Goal: Task Accomplishment & Management: Use online tool/utility

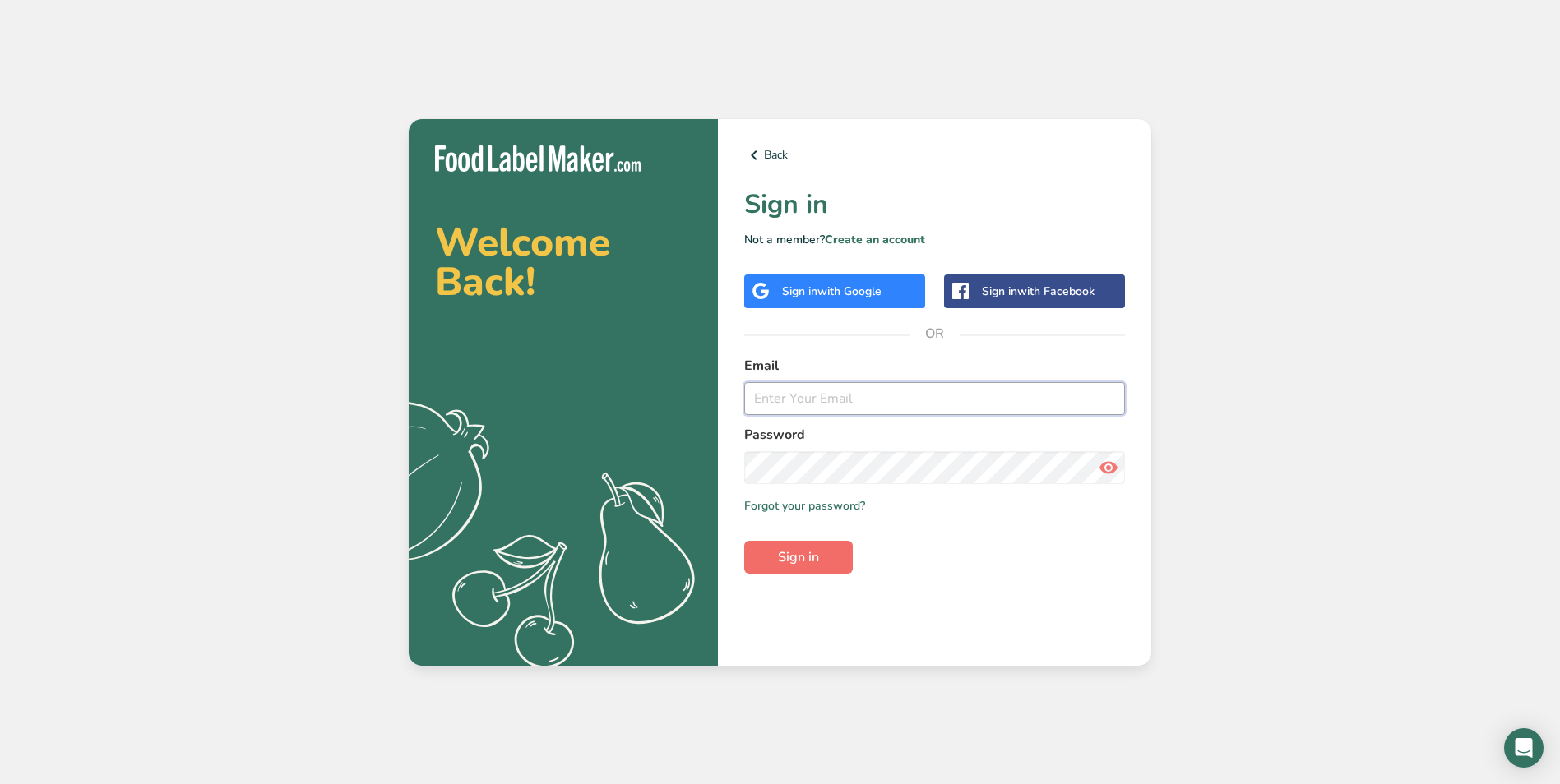
type input "[EMAIL_ADDRESS][DOMAIN_NAME]"
click at [847, 563] on button "Sign in" at bounding box center [798, 557] width 109 height 33
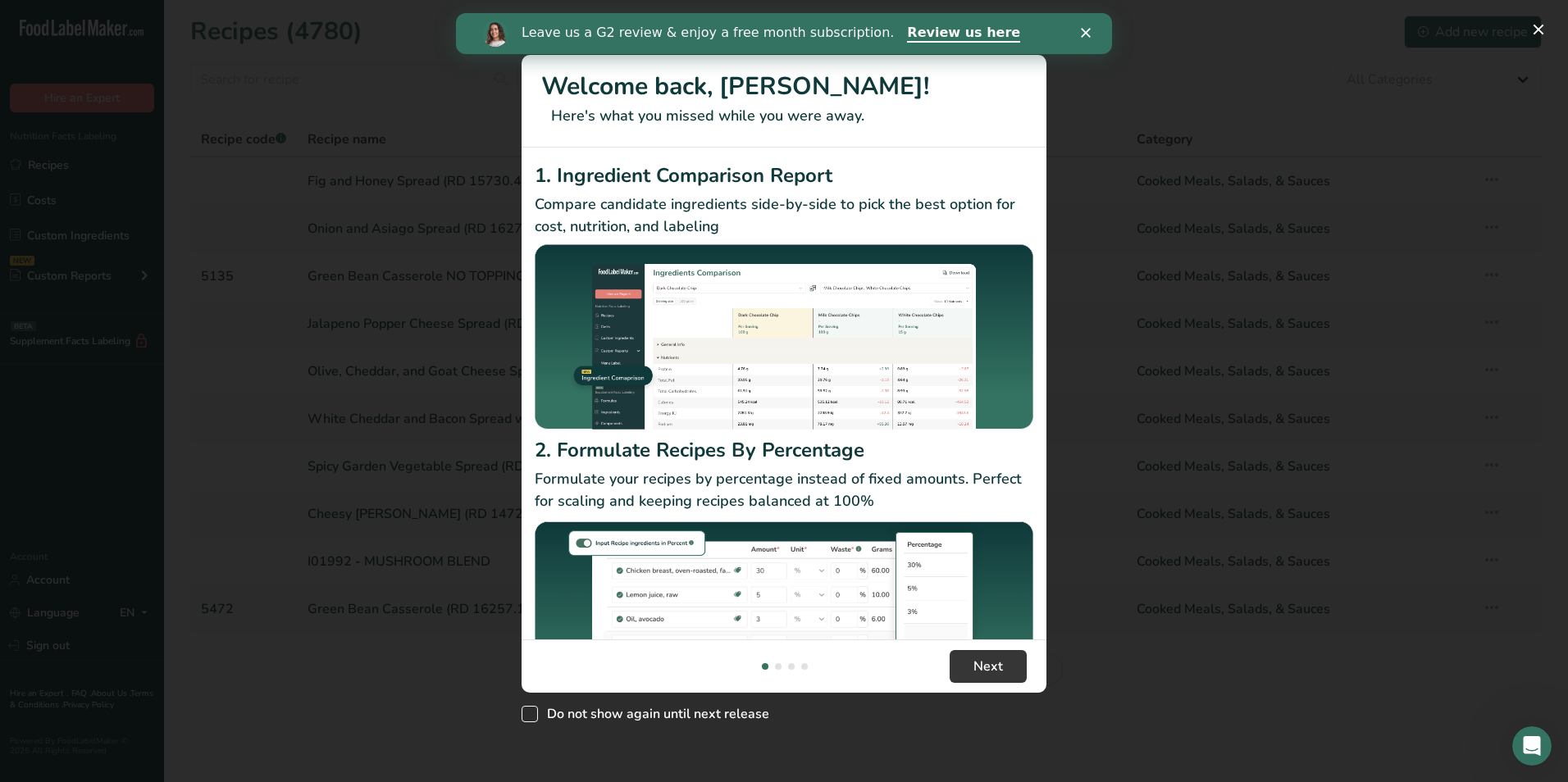
click at [588, 708] on span "Do not show again until next release" at bounding box center [653, 713] width 231 height 16
click at [532, 708] on input "Do not show again until next release" at bounding box center [527, 713] width 10 height 10
checkbox input "true"
click at [989, 678] on button "Next" at bounding box center [989, 667] width 77 height 33
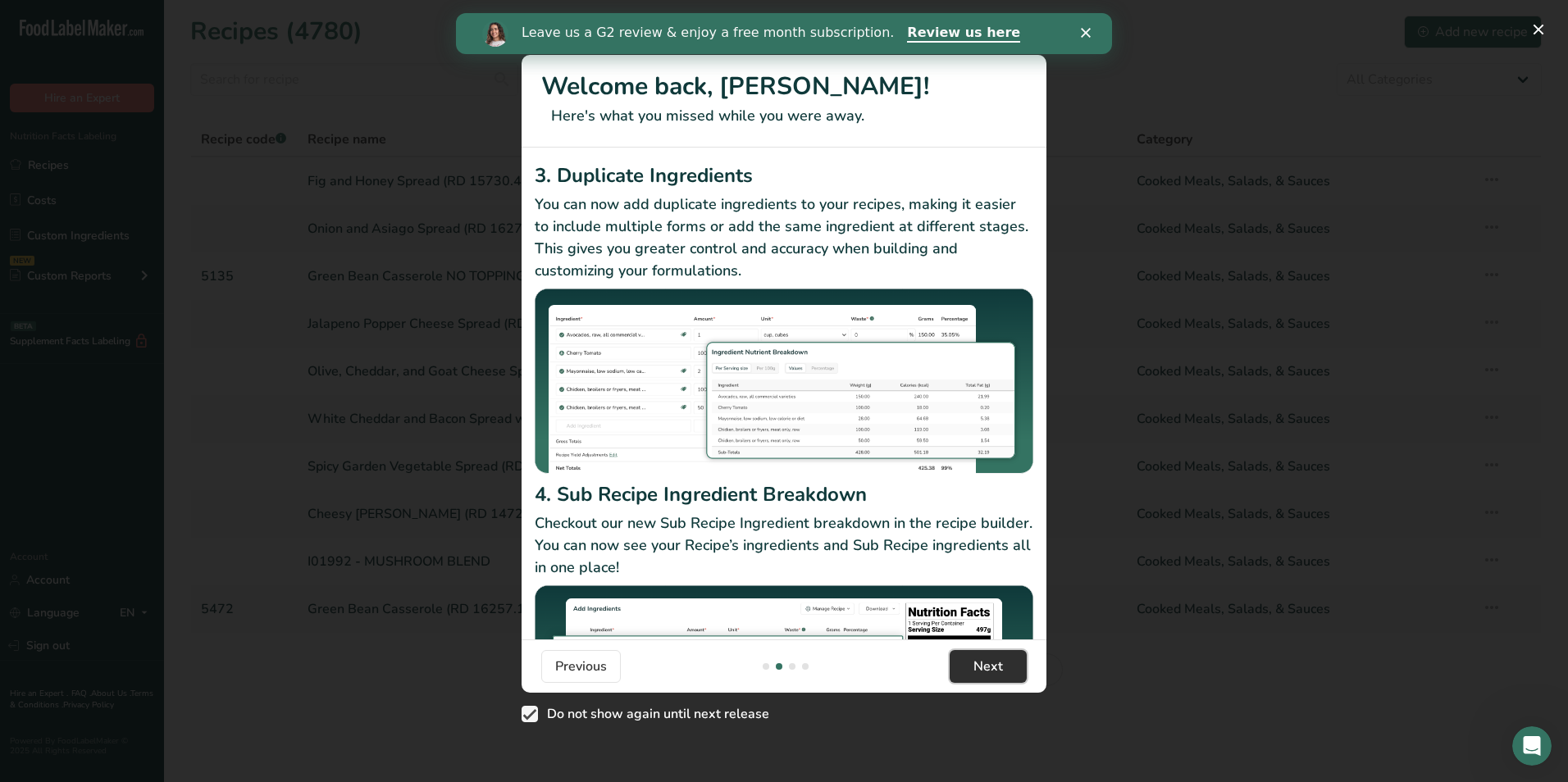
click at [989, 678] on button "Next" at bounding box center [989, 667] width 77 height 33
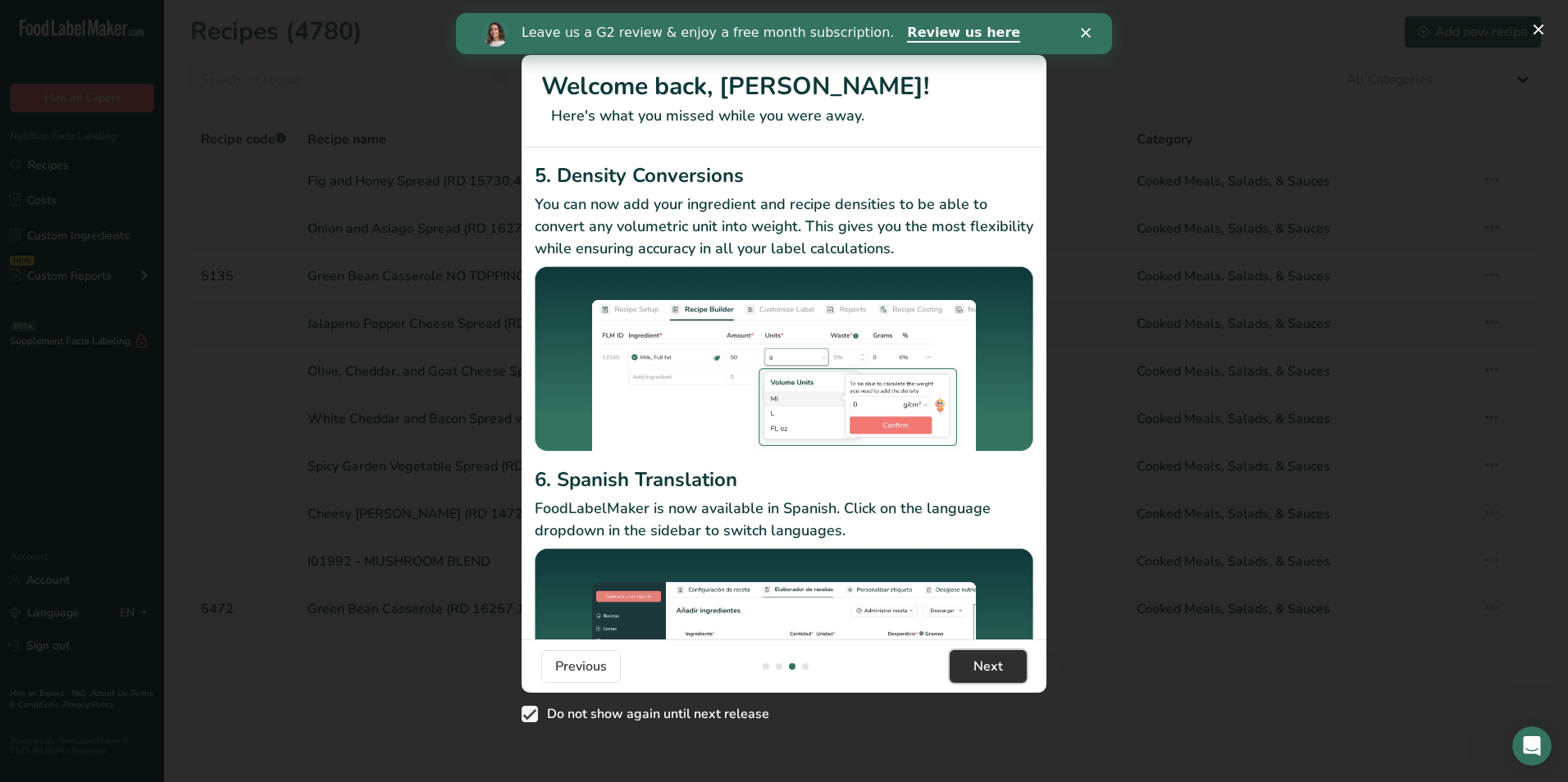
click at [989, 678] on button "Next" at bounding box center [989, 667] width 77 height 33
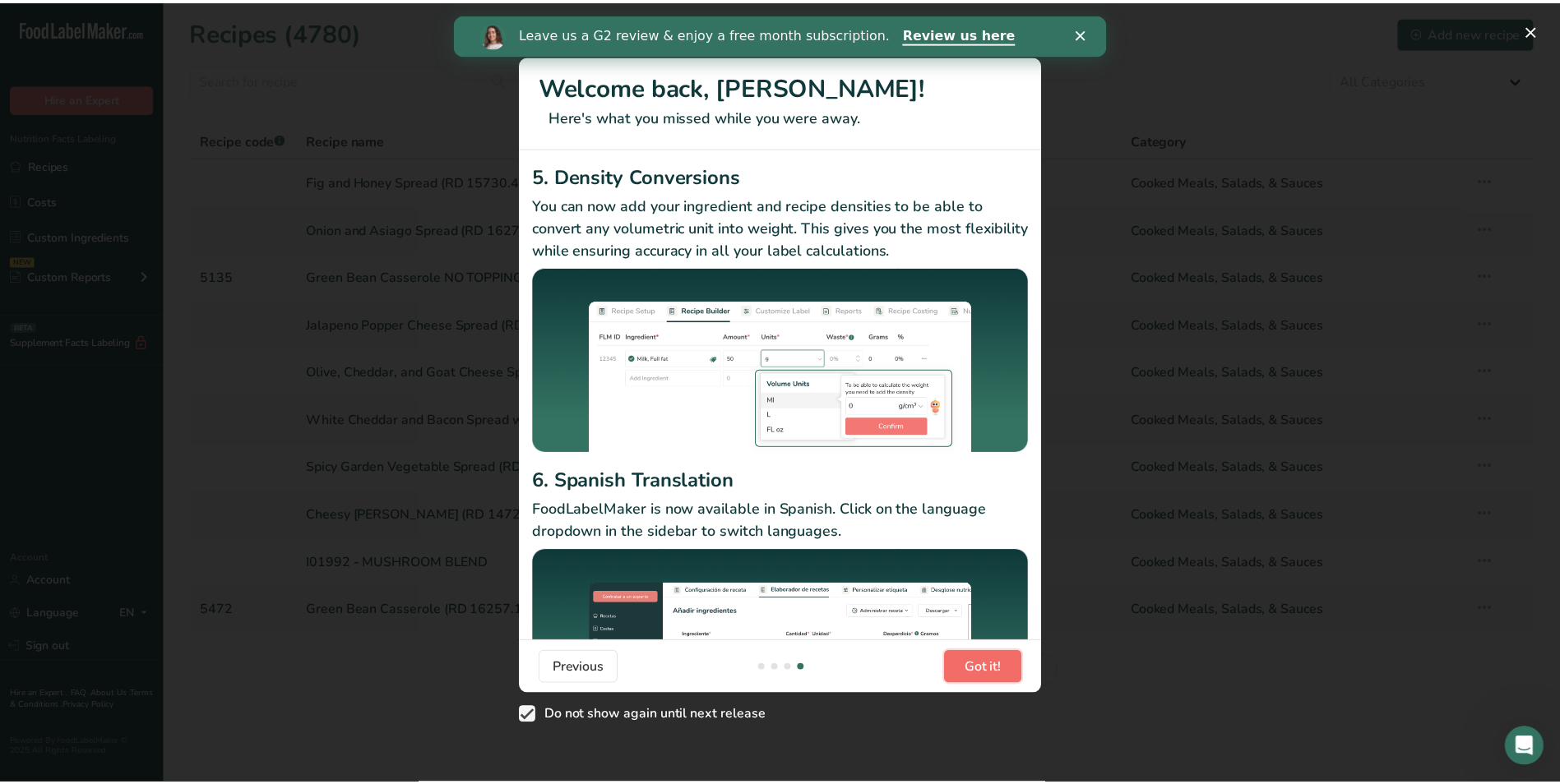
scroll to position [0, 1579]
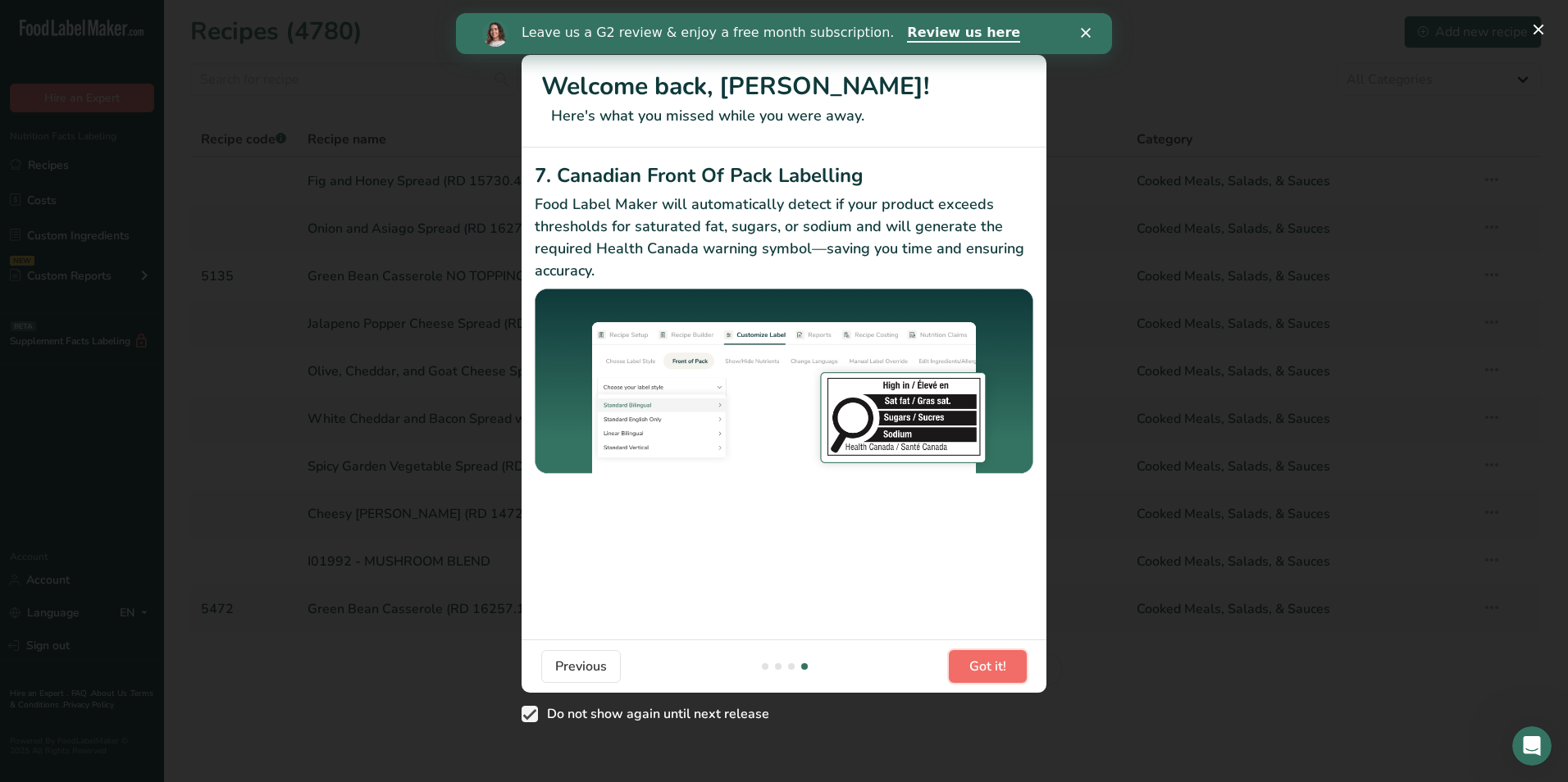
click at [989, 678] on button "Got it!" at bounding box center [988, 667] width 78 height 33
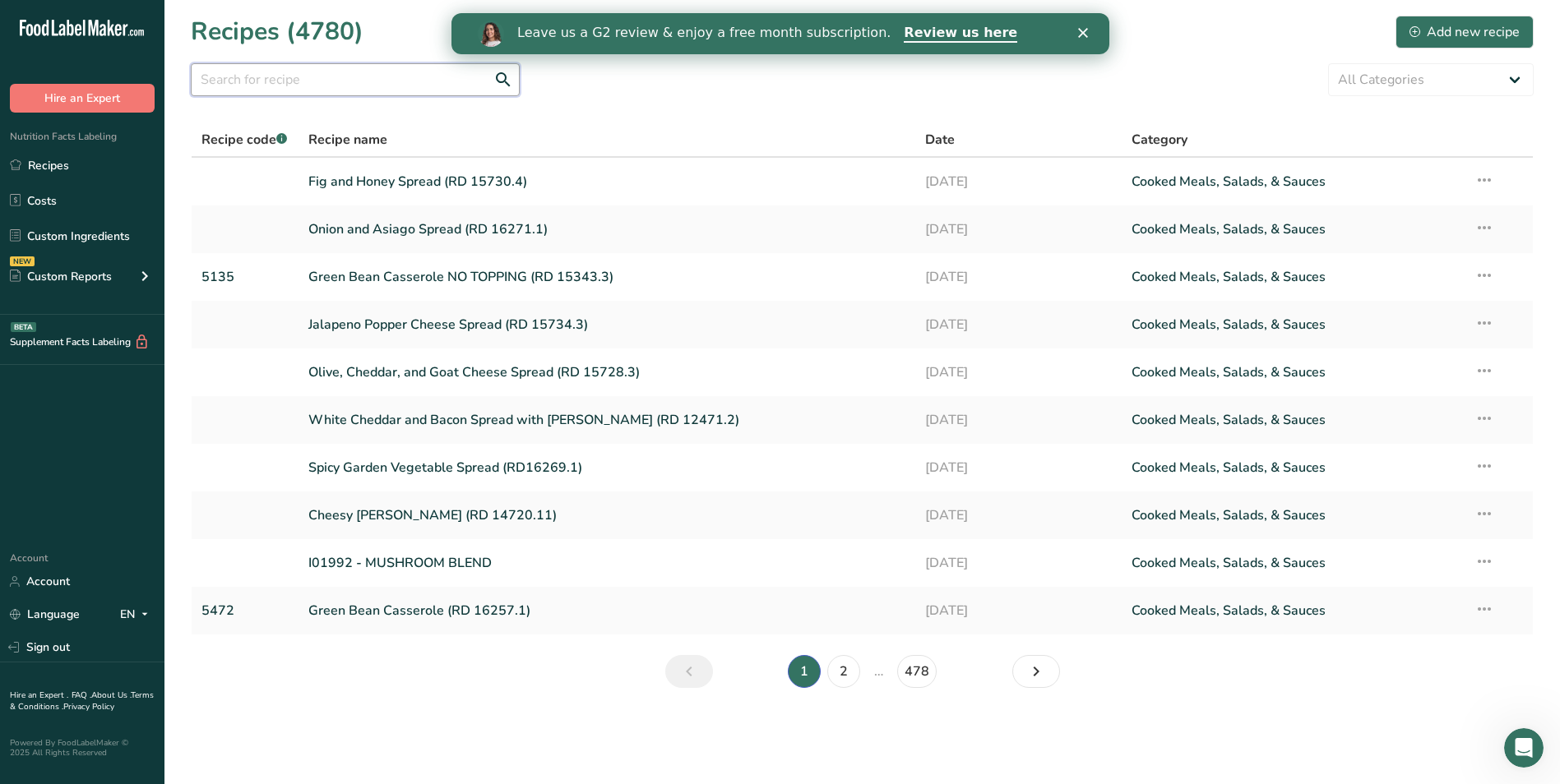
click at [415, 78] on input "text" at bounding box center [355, 79] width 329 height 33
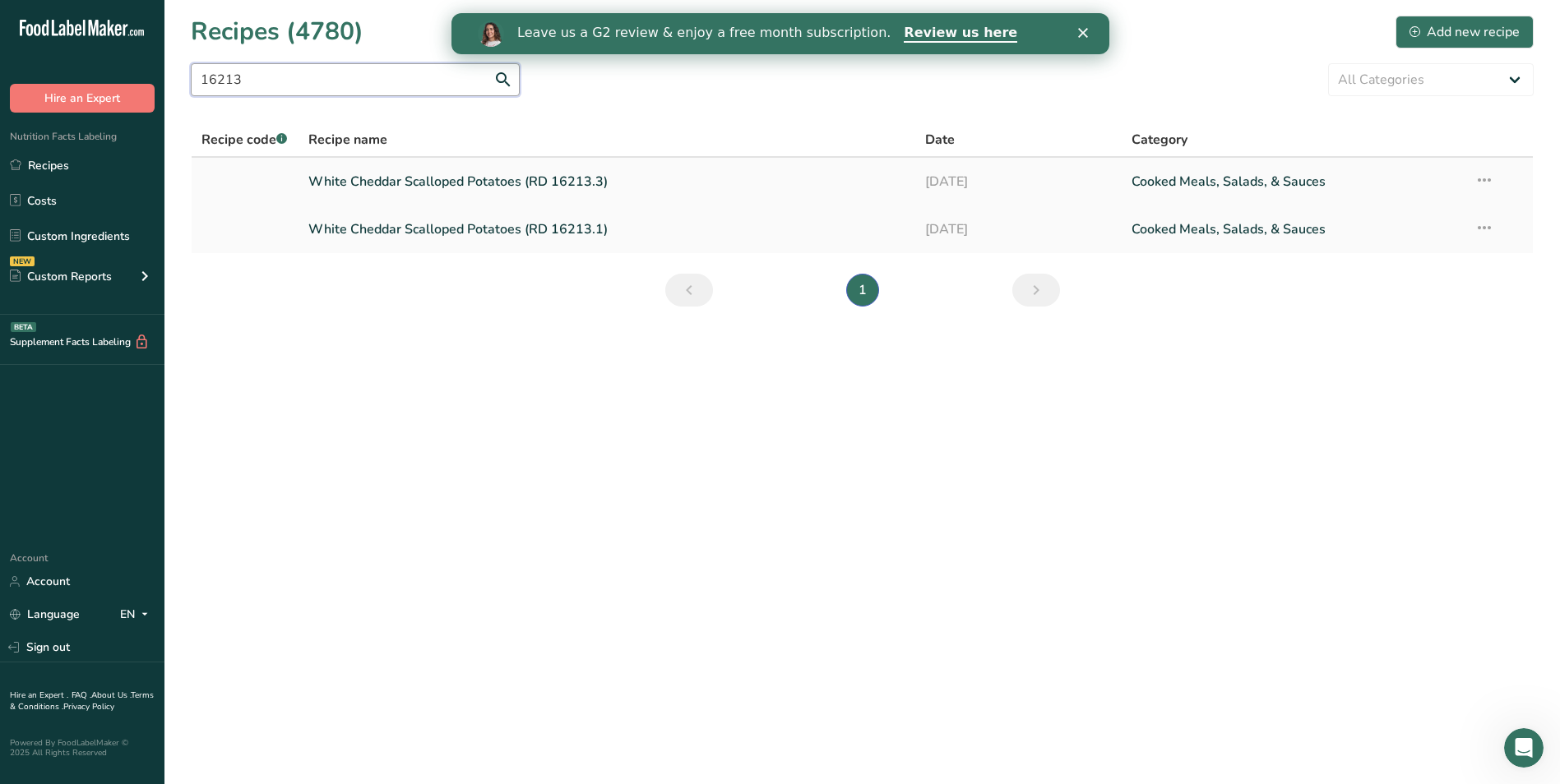
type input "16213"
click at [458, 179] on link "White Cheddar Scalloped Potatoes (RD 16213.3)" at bounding box center [608, 182] width 598 height 34
